Goal: Check status: Check status

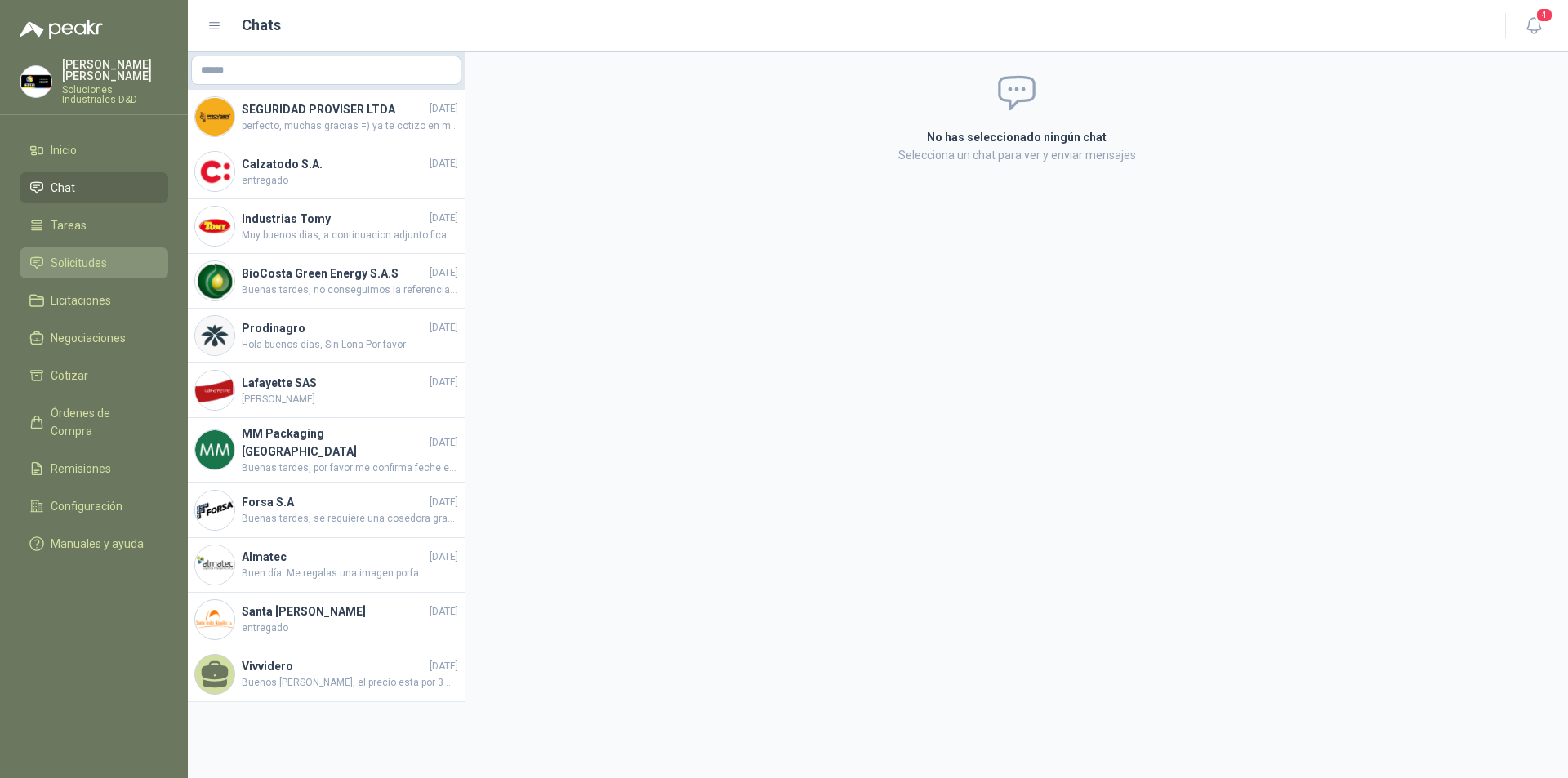
click at [82, 254] on span "Solicitudes" at bounding box center [78, 263] width 56 height 18
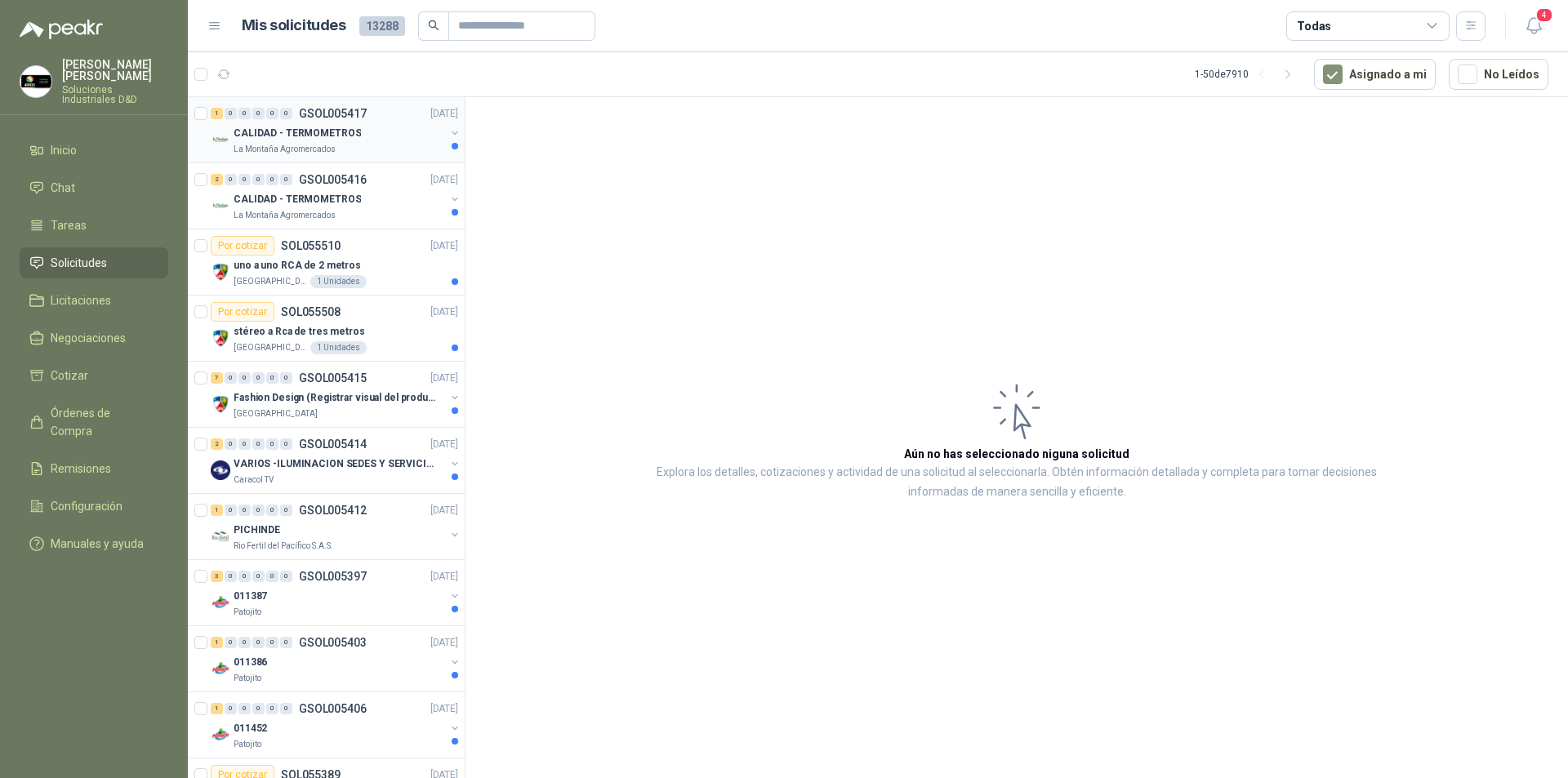
click at [313, 137] on p "CALIDAD - TERMOMETROS" at bounding box center [297, 134] width 128 height 16
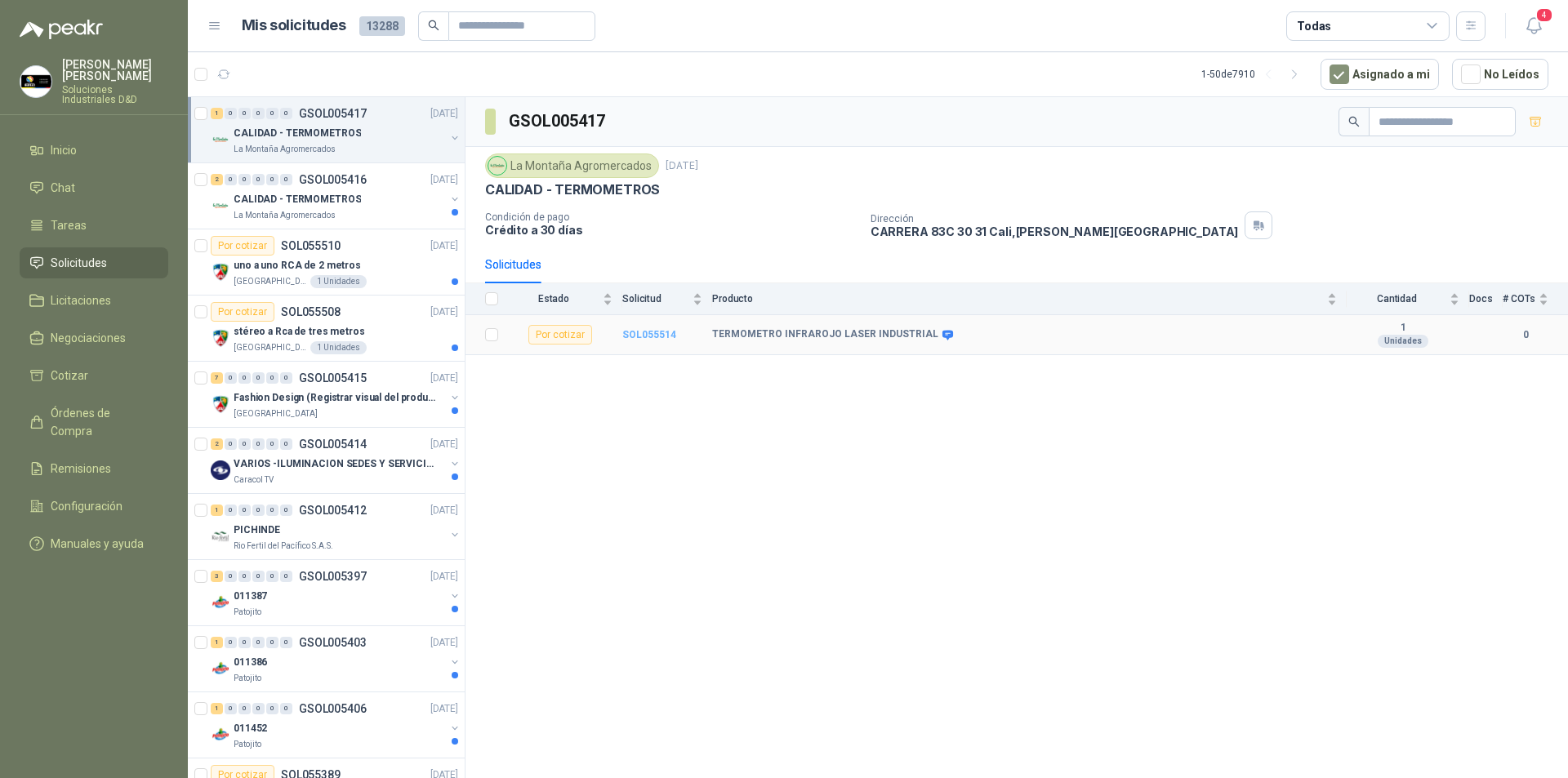
click at [669, 331] on b "SOL055514" at bounding box center [649, 335] width 54 height 12
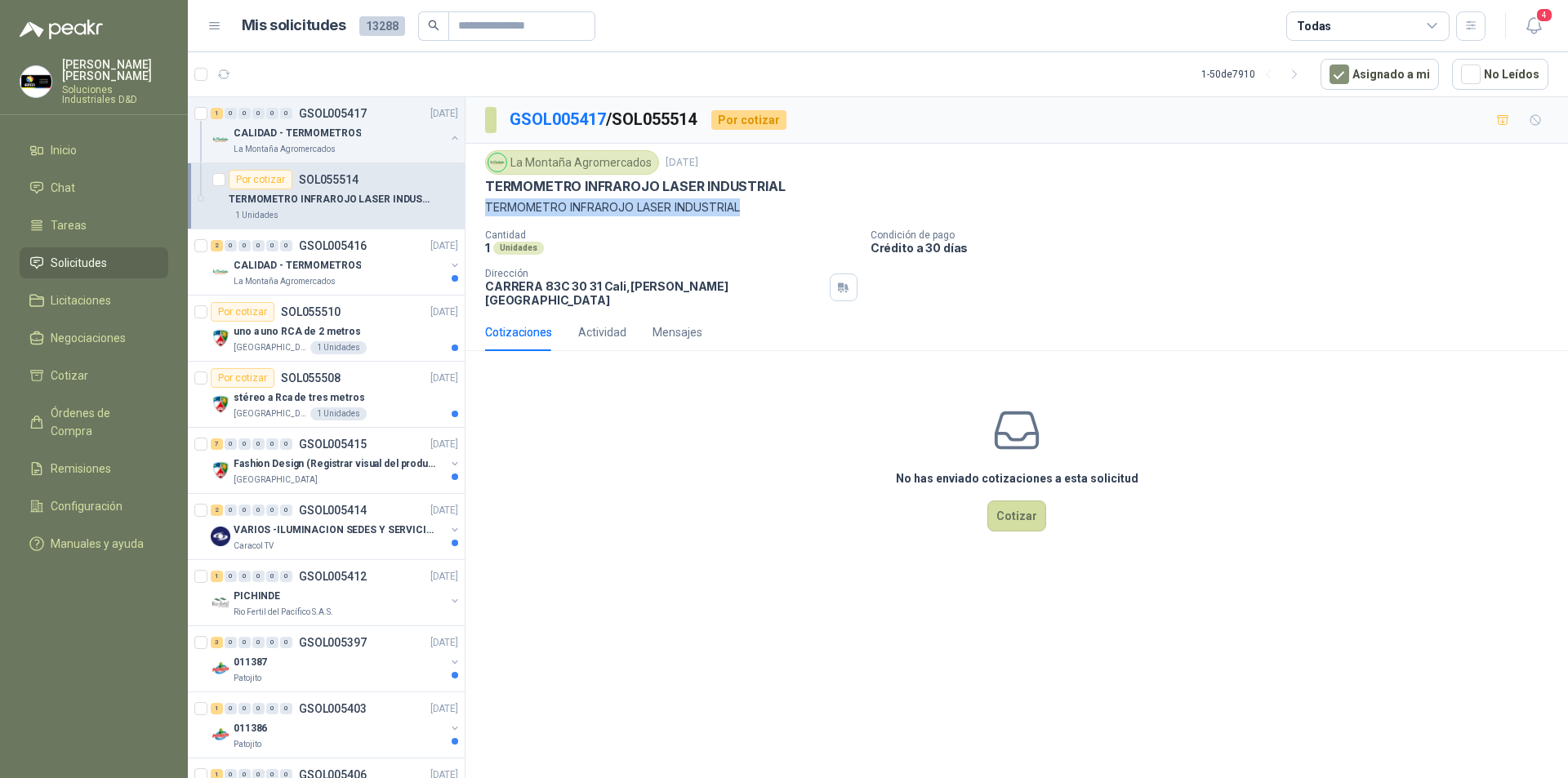
drag, startPoint x: 486, startPoint y: 212, endPoint x: 746, endPoint y: 205, distance: 260.1
click at [746, 205] on p "TERMOMETRO INFRAROJO LASER INDUSTRIAL" at bounding box center [1016, 208] width 1063 height 18
copy p "TERMOMETRO INFRAROJO LASER INDUSTRIAL"
